Goal: Find specific page/section: Find specific page/section

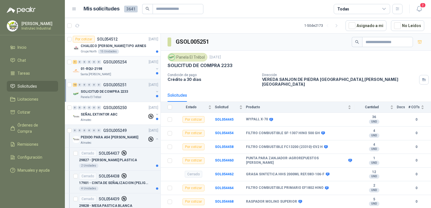
click at [120, 69] on div "01-RQU-2198" at bounding box center [117, 68] width 73 height 7
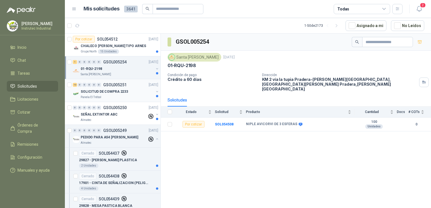
click at [138, 90] on div "SOLICITUD DE COMPRA 2233" at bounding box center [117, 91] width 73 height 7
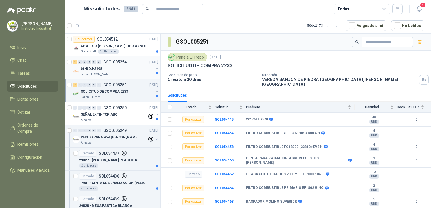
click at [127, 61] on div "1 0 0 0 0 0 GSOL005254 [DATE]" at bounding box center [116, 62] width 87 height 7
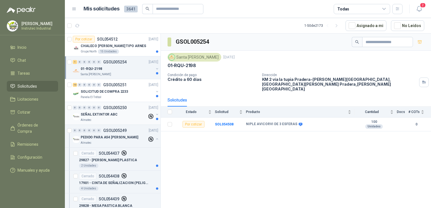
click at [135, 117] on div "SEÑAL EXTINTOR ABC" at bounding box center [114, 114] width 67 height 7
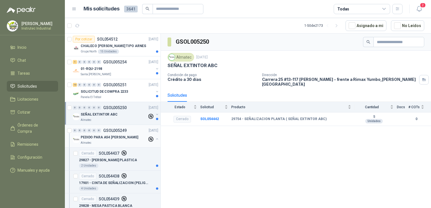
click at [121, 141] on div "Almatec" at bounding box center [114, 143] width 67 height 5
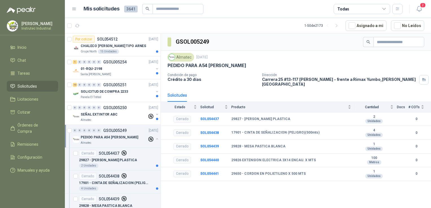
scroll to position [56, 0]
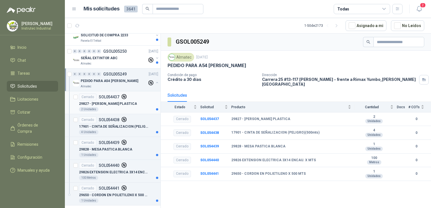
click at [121, 108] on div "2 Unidades" at bounding box center [118, 109] width 79 height 5
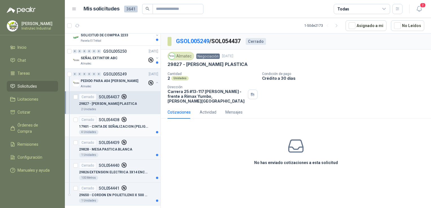
click at [115, 131] on div "4 Unidades" at bounding box center [118, 132] width 79 height 5
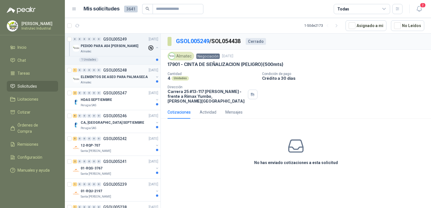
scroll to position [169, 0]
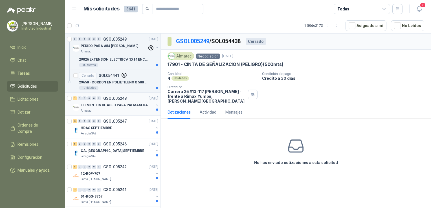
click at [122, 112] on div "Almatec" at bounding box center [117, 111] width 73 height 5
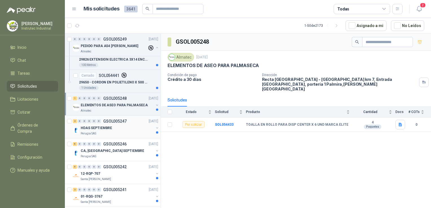
click at [120, 127] on div "HDAS SEPTIEMBRE" at bounding box center [117, 128] width 73 height 7
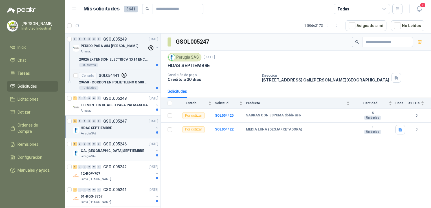
click at [121, 150] on div "CA, [GEOGRAPHIC_DATA] SEPTIEMBRE" at bounding box center [117, 150] width 73 height 7
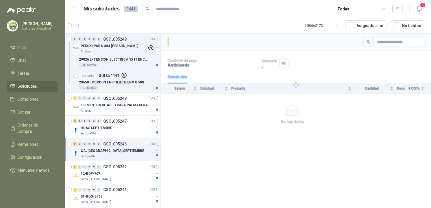
scroll to position [225, 0]
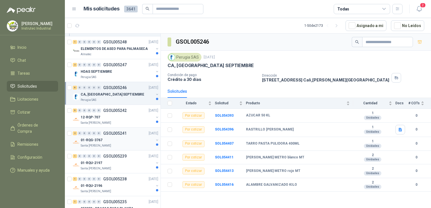
click at [109, 138] on div "01-RQG-3767" at bounding box center [117, 140] width 73 height 7
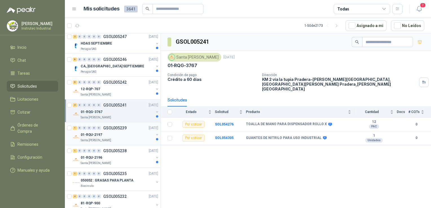
scroll to position [282, 0]
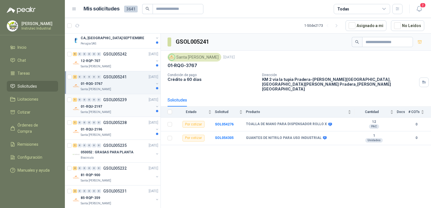
click at [118, 111] on div "Santa [PERSON_NAME]" at bounding box center [117, 112] width 73 height 5
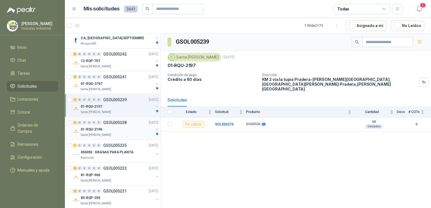
click at [122, 127] on div "01-RQU-2196" at bounding box center [117, 129] width 73 height 7
